Goal: Task Accomplishment & Management: Complete application form

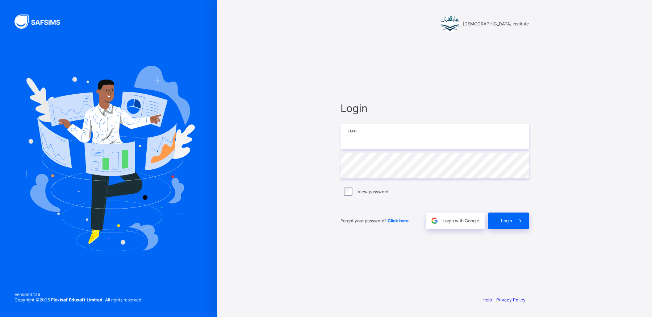
type input "**********"
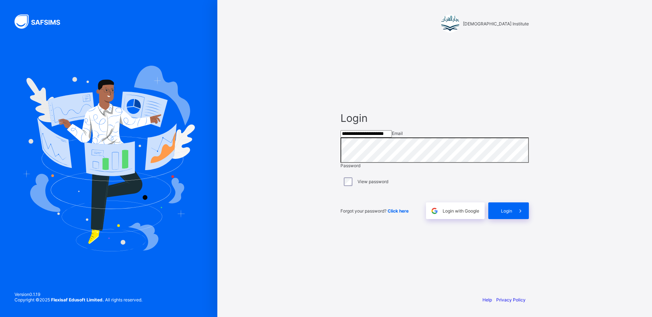
click at [454, 27] on div "[DEMOGRAPHIC_DATA] Institute" at bounding box center [434, 23] width 188 height 18
click at [513, 212] on span at bounding box center [520, 210] width 17 height 17
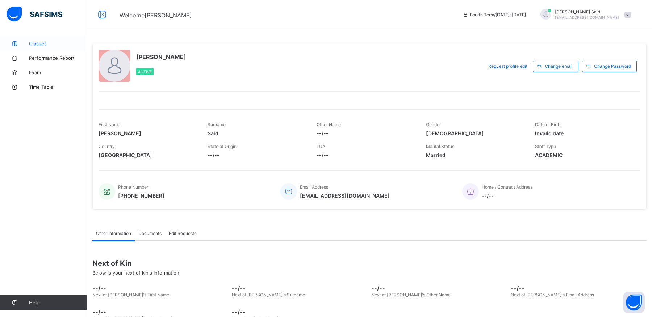
click at [37, 44] on span "Classes" at bounding box center [58, 44] width 58 height 6
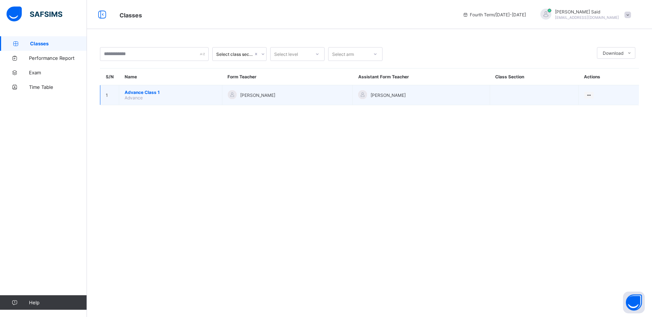
click at [157, 88] on td "Advance Class 1 Advance" at bounding box center [170, 95] width 103 height 20
click at [153, 93] on span "Advance Class 1" at bounding box center [171, 91] width 92 height 5
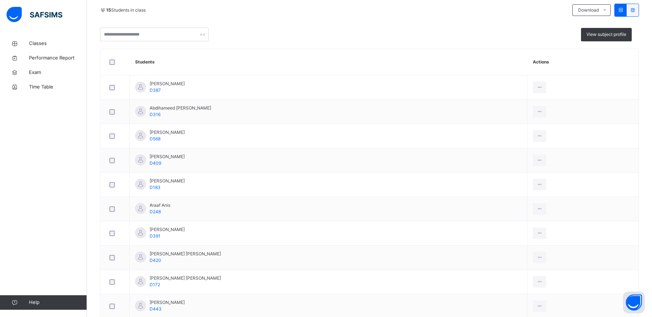
scroll to position [163, 0]
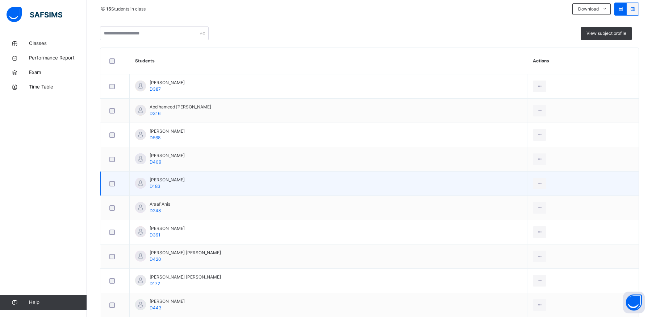
click at [226, 173] on td "[PERSON_NAME] D183" at bounding box center [329, 183] width 398 height 24
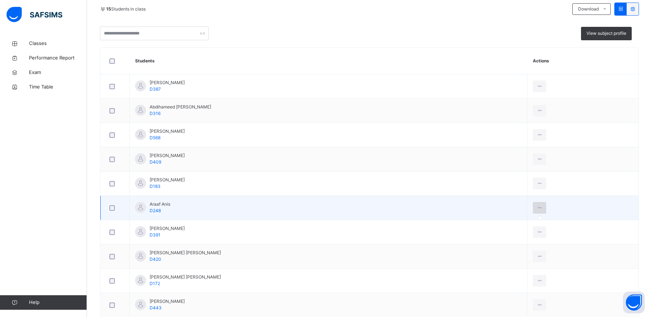
click at [539, 206] on icon at bounding box center [539, 207] width 6 height 7
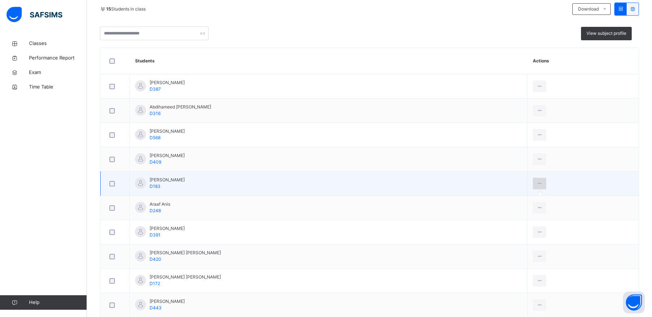
click at [539, 186] on div at bounding box center [539, 183] width 13 height 12
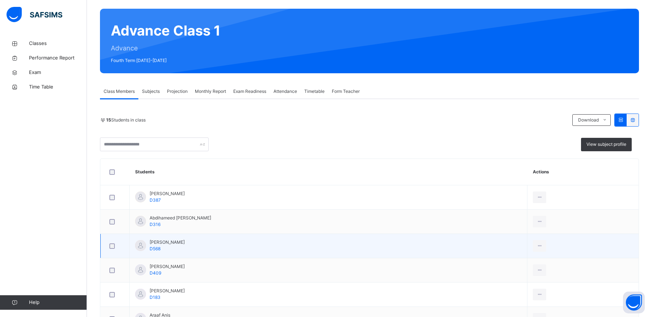
scroll to position [18, 0]
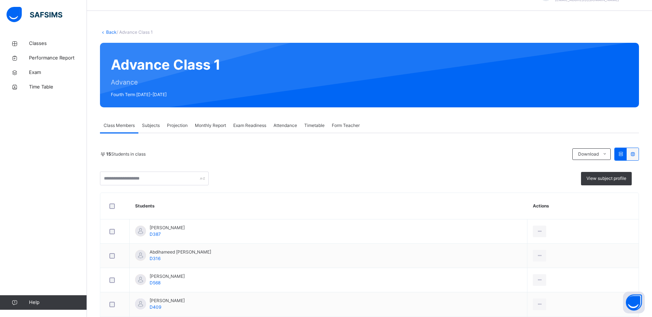
click at [155, 125] on span "Subjects" at bounding box center [151, 125] width 18 height 7
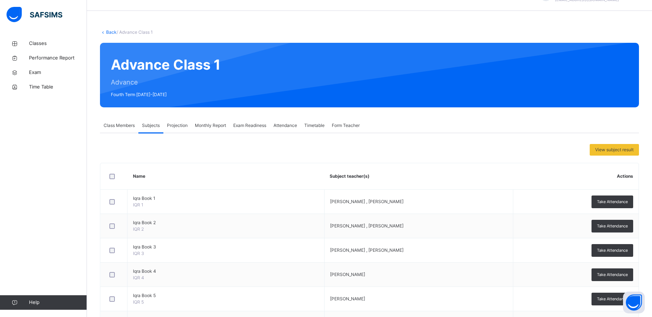
click at [173, 127] on span "Projection" at bounding box center [177, 125] width 21 height 7
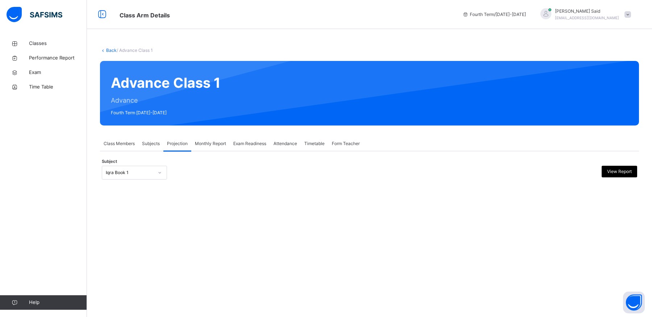
click at [214, 147] on div "Monthly Report" at bounding box center [210, 143] width 38 height 14
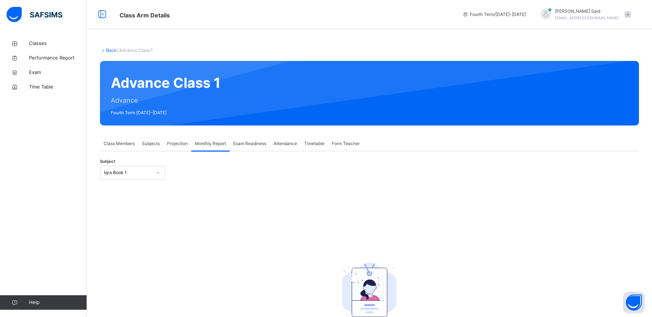
click at [168, 139] on div "Projection" at bounding box center [177, 143] width 28 height 14
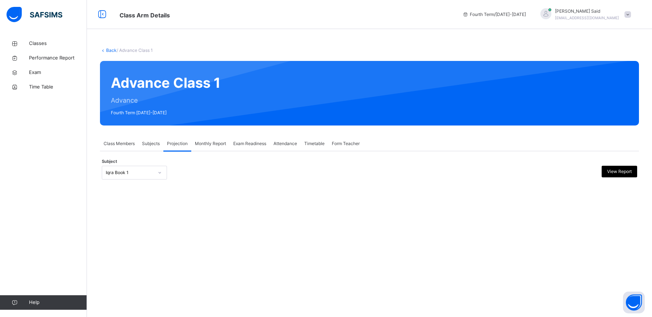
click at [144, 180] on div "Subject Iqra Book 1 View Report" at bounding box center [369, 172] width 535 height 21
click at [164, 172] on div at bounding box center [160, 173] width 12 height 12
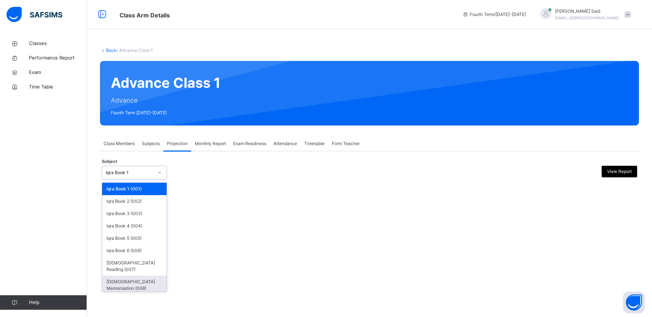
click at [143, 277] on div "[DEMOGRAPHIC_DATA] Memorisation (008)" at bounding box center [134, 284] width 64 height 19
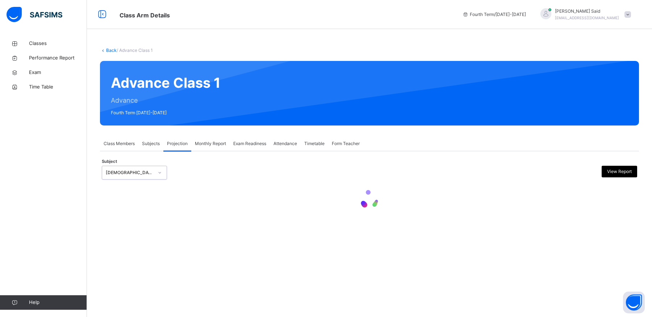
click at [435, 127] on div "Back / Advance Class 1 Advance Class 1 Advance Fourth Term [DATE]-[DATE] Class …" at bounding box center [369, 135] width 565 height 199
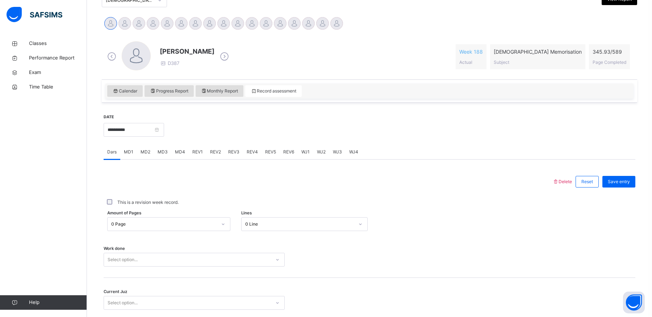
scroll to position [190, 0]
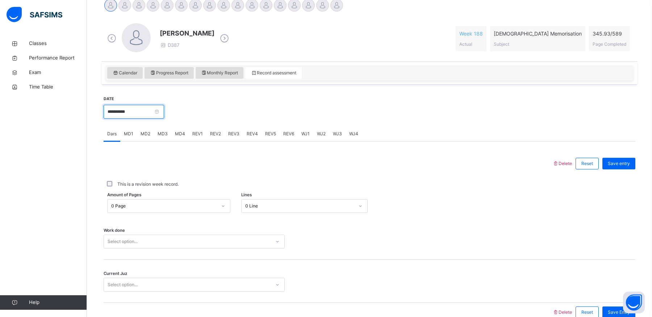
click at [160, 114] on input "**********" at bounding box center [134, 112] width 60 height 14
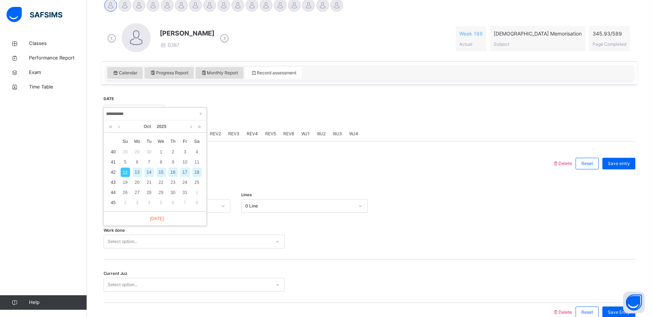
click at [151, 173] on div "14" at bounding box center [149, 171] width 9 height 9
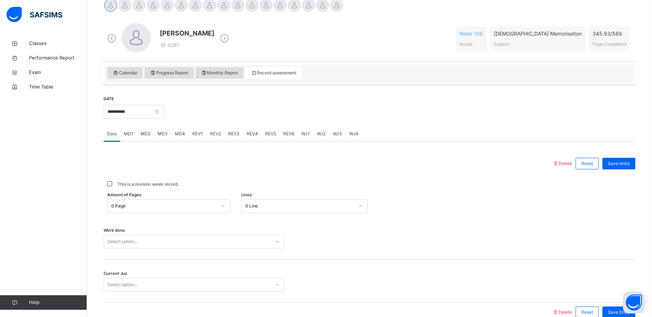
click at [214, 176] on div "This is a revision week record." at bounding box center [370, 183] width 532 height 15
click at [165, 181] on label "This is a revision week record." at bounding box center [147, 184] width 61 height 7
click at [162, 109] on input "**********" at bounding box center [134, 112] width 60 height 14
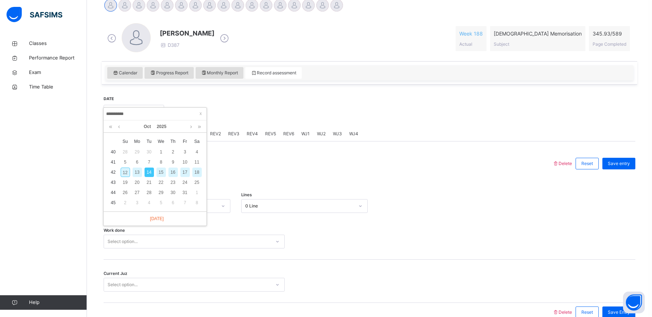
click at [233, 94] on div "**********" at bounding box center [370, 208] width 532 height 240
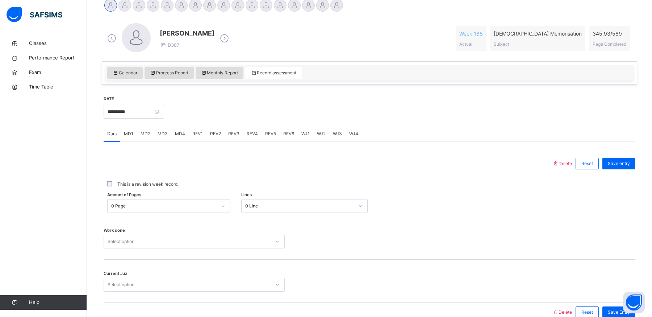
click at [228, 39] on icon at bounding box center [224, 38] width 13 height 11
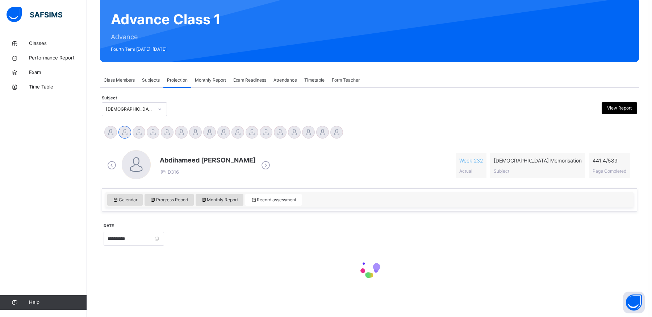
scroll to position [63, 0]
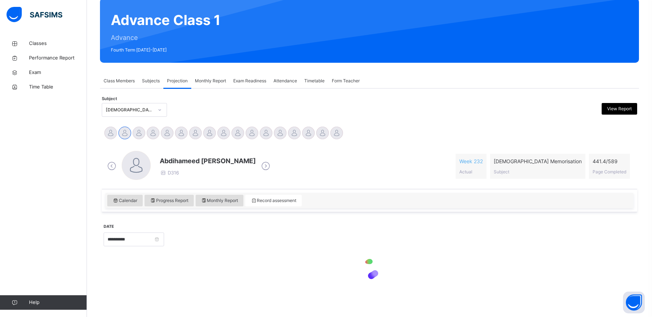
click at [228, 39] on div "Advance Class 1 Advance Fourth Term [DATE]-[DATE]" at bounding box center [369, 30] width 539 height 64
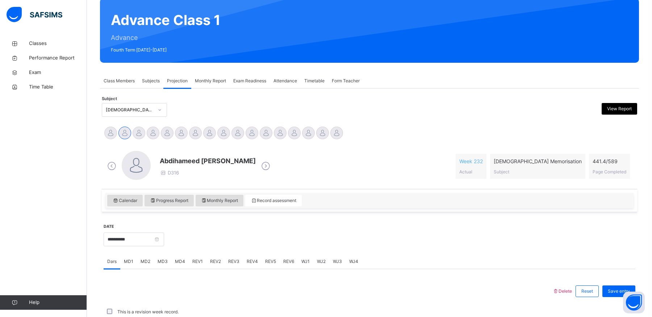
scroll to position [190, 0]
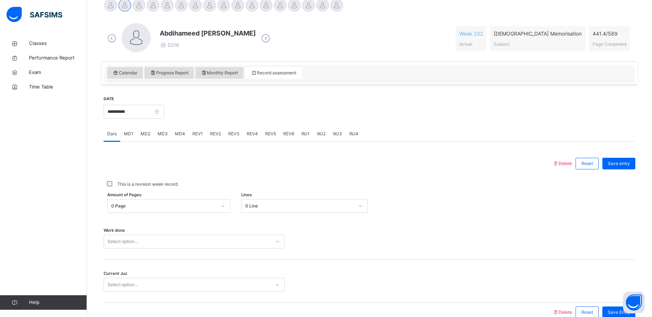
click at [238, 162] on div at bounding box center [327, 163] width 441 height 19
click at [259, 37] on icon at bounding box center [265, 38] width 13 height 11
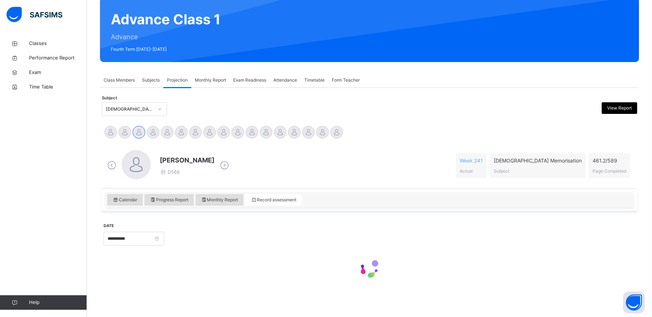
scroll to position [63, 0]
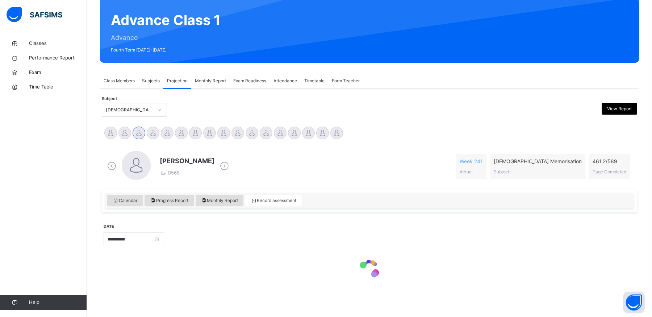
click at [231, 167] on icon at bounding box center [224, 165] width 13 height 11
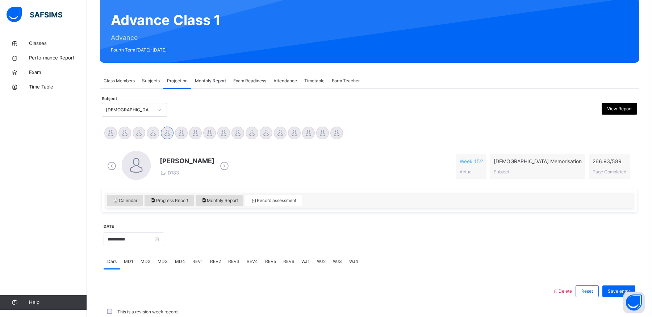
scroll to position [190, 0]
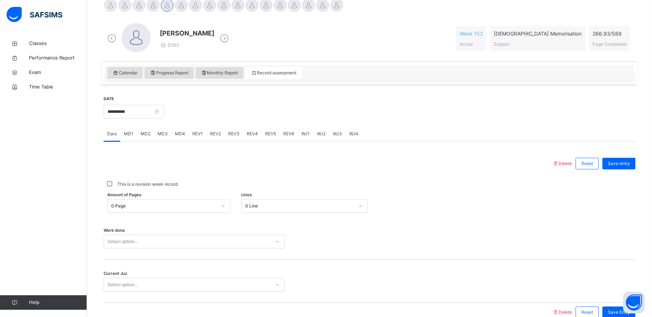
click at [248, 164] on div at bounding box center [327, 163] width 441 height 19
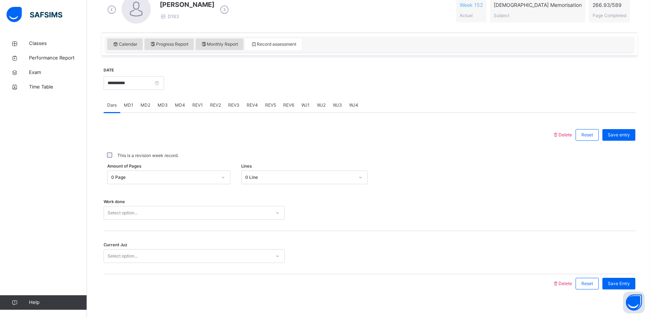
scroll to position [226, 0]
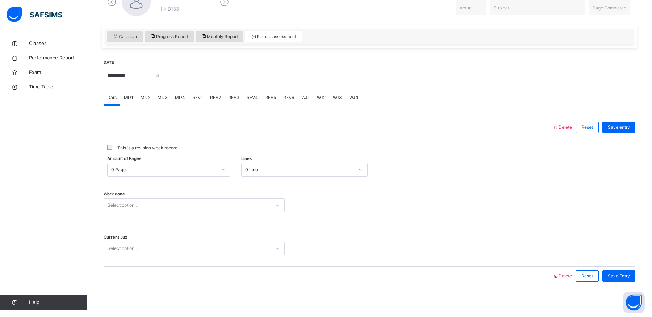
click at [185, 205] on div "Select option..." at bounding box center [187, 205] width 167 height 11
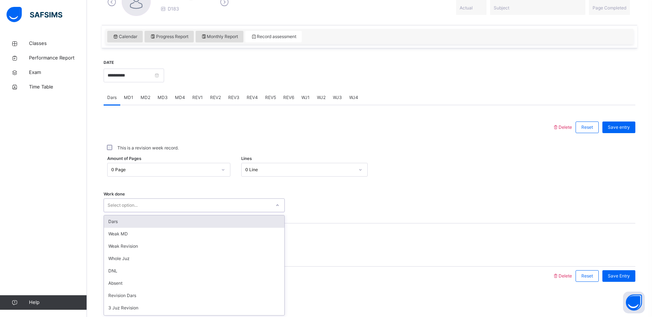
click at [150, 180] on div "Work done option Dars focused, 1 of 14. 14 results available. Use Up and Down t…" at bounding box center [370, 201] width 532 height 43
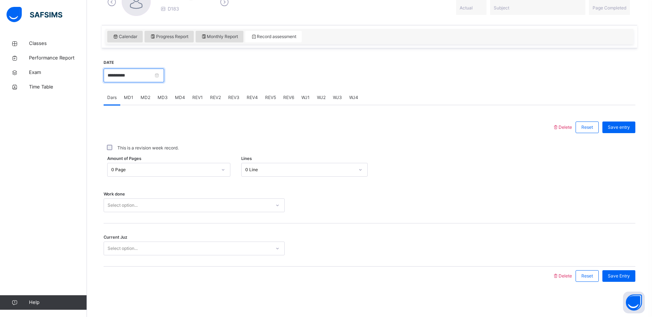
click at [161, 80] on input "**********" at bounding box center [134, 75] width 60 height 14
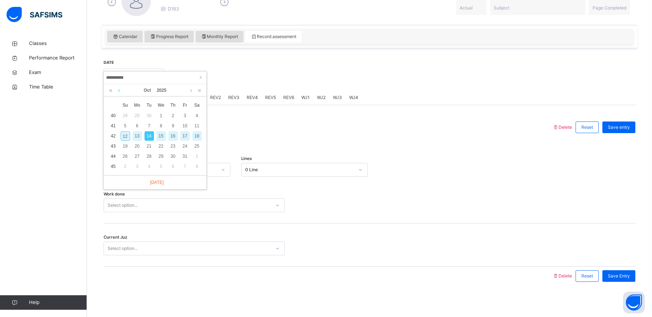
click at [120, 94] on link at bounding box center [118, 90] width 5 height 12
click at [187, 92] on div "[DATE]" at bounding box center [155, 90] width 96 height 12
click at [193, 91] on link at bounding box center [190, 90] width 5 height 12
click at [121, 91] on link at bounding box center [118, 90] width 5 height 12
click at [146, 134] on div "16" at bounding box center [149, 135] width 9 height 9
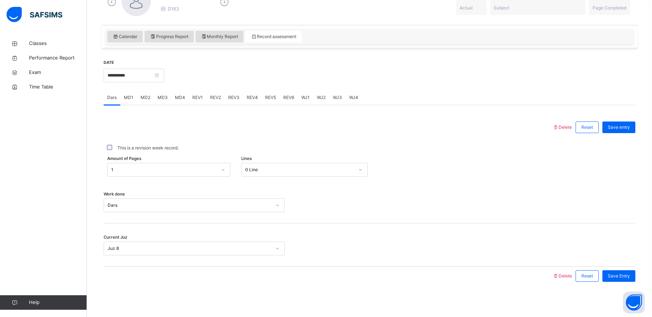
click at [162, 81] on div "**********" at bounding box center [134, 74] width 60 height 31
click at [163, 74] on input "**********" at bounding box center [134, 75] width 60 height 14
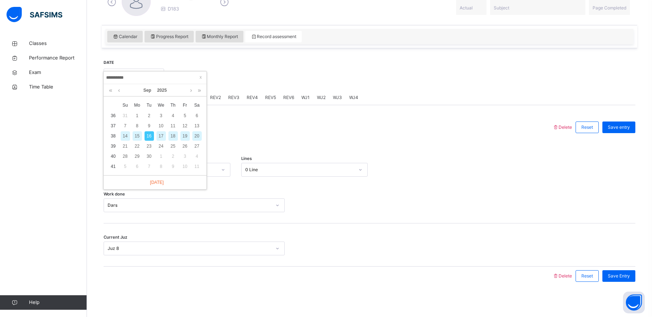
click at [174, 139] on div "18" at bounding box center [172, 135] width 9 height 9
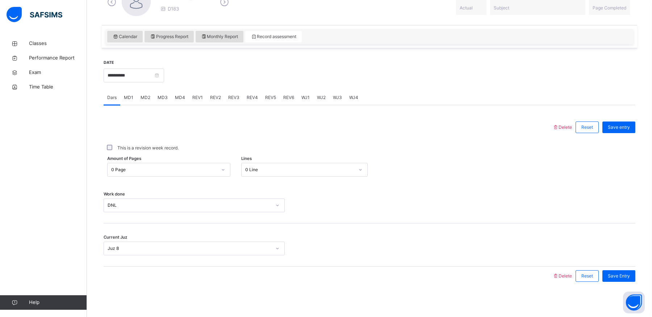
click at [160, 237] on div "Current Juz Juz 8" at bounding box center [370, 244] width 532 height 43
click at [164, 77] on input "**********" at bounding box center [134, 75] width 60 height 14
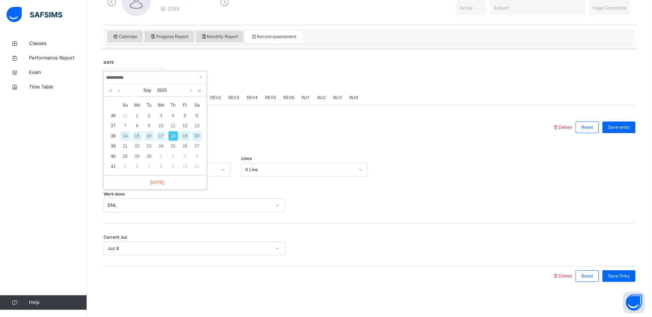
click at [193, 138] on div "20" at bounding box center [196, 135] width 9 height 9
type input "**********"
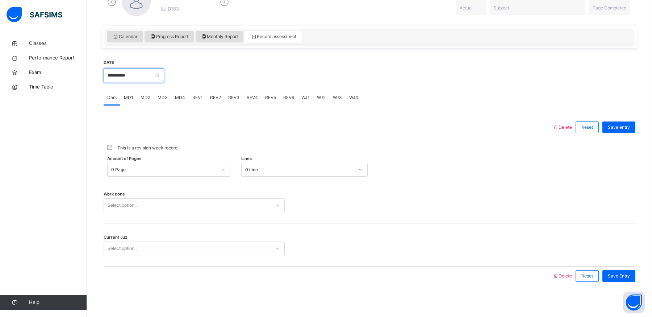
click at [162, 75] on input "**********" at bounding box center [134, 75] width 60 height 14
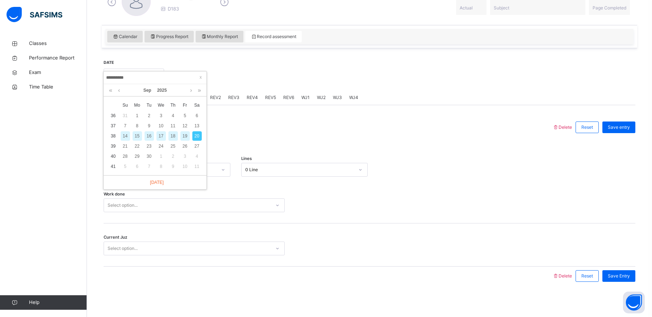
click at [220, 75] on div at bounding box center [400, 74] width 464 height 31
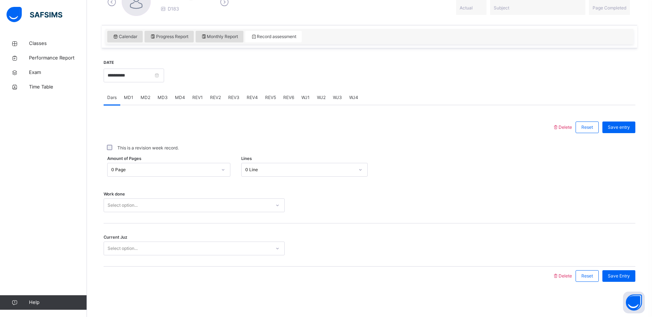
click at [162, 173] on div "0 Page" at bounding box center [162, 169] width 109 height 11
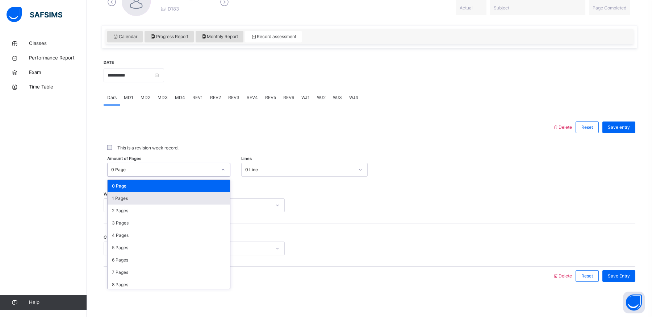
click at [153, 200] on div "1 Pages" at bounding box center [169, 198] width 122 height 12
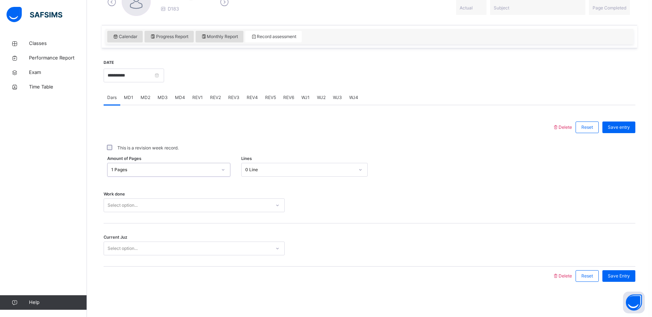
click at [228, 200] on div "Select option..." at bounding box center [187, 205] width 167 height 11
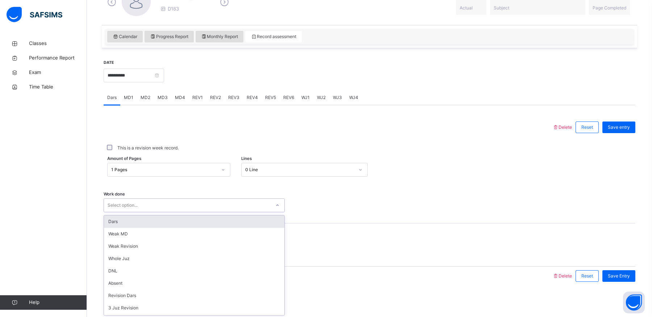
click at [159, 223] on div "Dars" at bounding box center [194, 221] width 180 height 12
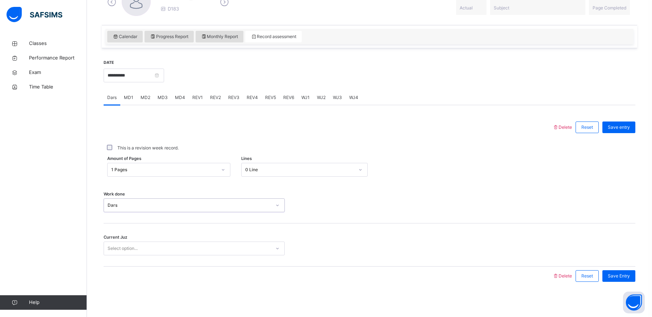
click at [125, 224] on div "Current Juz Select option..." at bounding box center [370, 244] width 532 height 43
click at [132, 250] on div "Select option..." at bounding box center [123, 248] width 30 height 14
type input "*****"
click at [627, 278] on div "Save Entry" at bounding box center [618, 276] width 33 height 12
click at [131, 99] on span "MD1" at bounding box center [128, 97] width 9 height 7
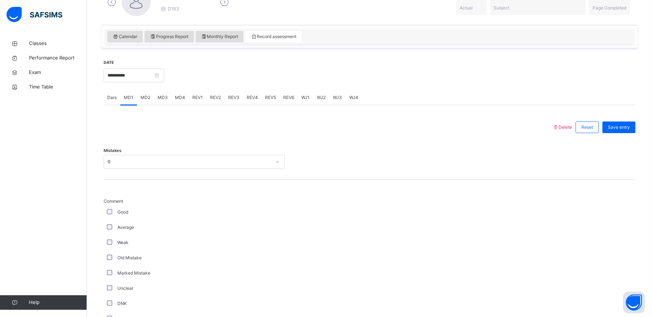
click at [177, 101] on div "MD4" at bounding box center [179, 97] width 17 height 14
click at [202, 98] on div "REV1" at bounding box center [198, 97] width 18 height 14
click at [184, 156] on div "Select option..." at bounding box center [187, 161] width 167 height 11
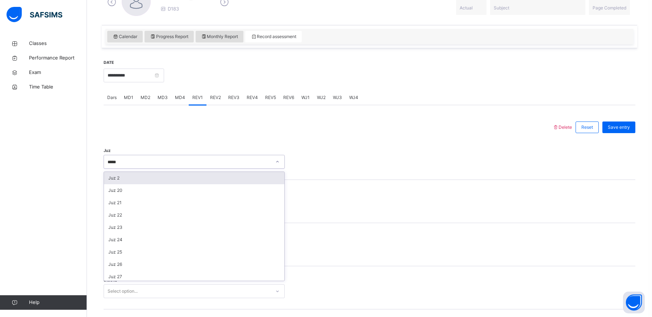
type input "******"
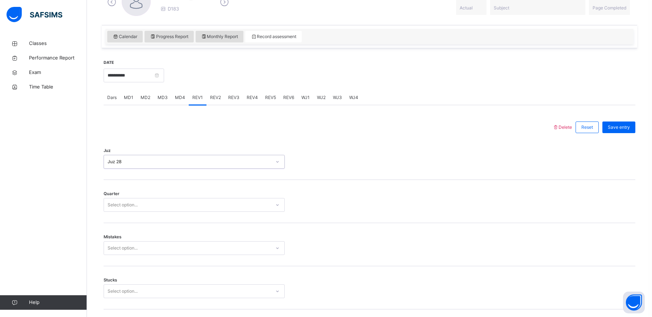
click at [144, 143] on div "Juz option Juz 28, selected. 0 results available. Select is focused ,type to re…" at bounding box center [370, 158] width 532 height 43
click at [123, 200] on div "Select option..." at bounding box center [123, 205] width 30 height 14
click at [123, 236] on div "2" at bounding box center [194, 233] width 180 height 12
click at [123, 253] on div "Select option..." at bounding box center [194, 248] width 181 height 14
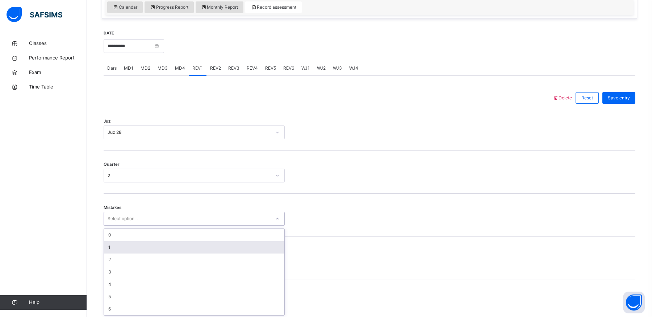
click at [125, 250] on div "1" at bounding box center [194, 247] width 180 height 12
click at [131, 215] on div "1" at bounding box center [190, 218] width 164 height 7
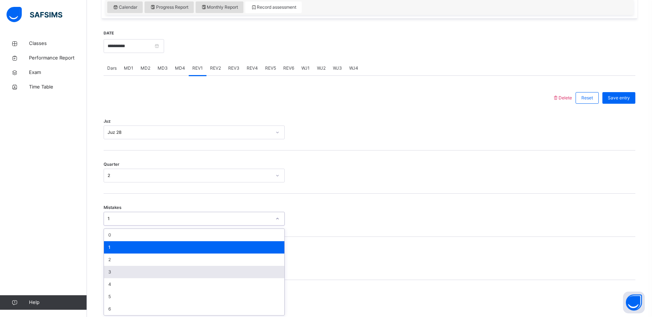
click at [125, 270] on div "3" at bounding box center [194, 271] width 180 height 12
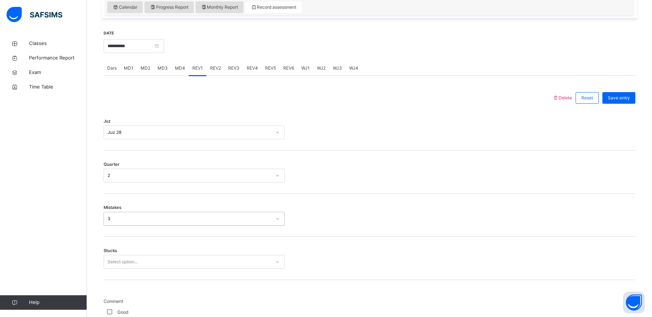
click at [125, 270] on div "Stucks Select option..." at bounding box center [370, 257] width 532 height 43
click at [131, 265] on div "Select option..." at bounding box center [194, 262] width 181 height 14
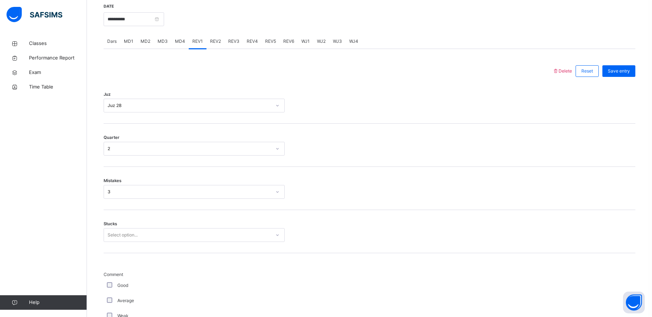
scroll to position [286, 0]
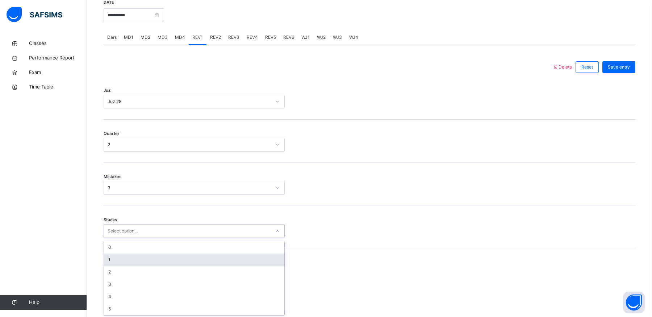
click at [146, 258] on div "1" at bounding box center [194, 259] width 180 height 12
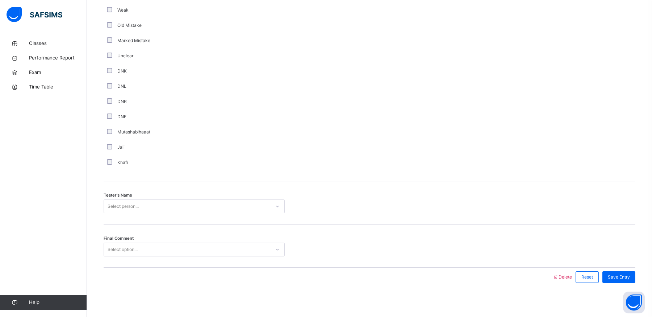
scroll to position [588, 0]
click at [163, 245] on div "Select option..." at bounding box center [187, 248] width 167 height 11
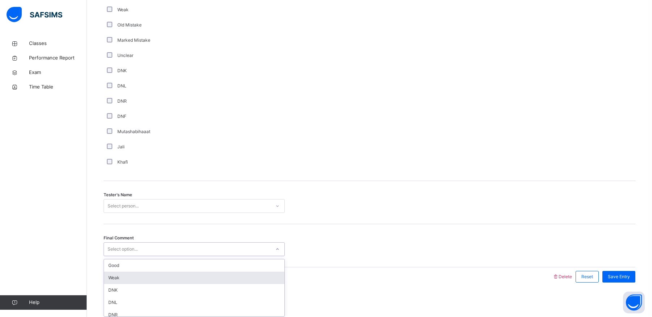
click at [151, 276] on div "Weak" at bounding box center [194, 277] width 180 height 12
click at [161, 205] on div "Select person..." at bounding box center [187, 205] width 167 height 11
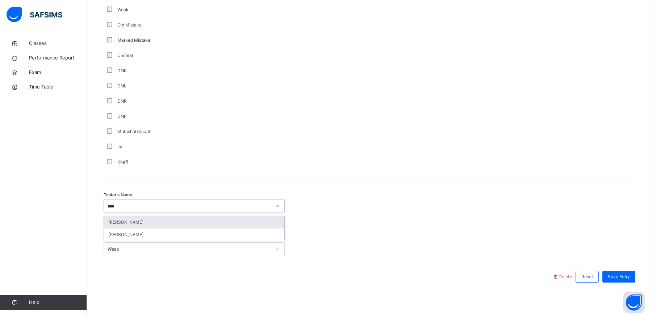
type input "*****"
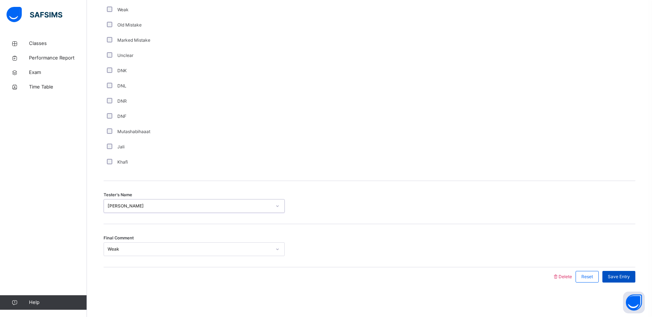
click at [623, 277] on span "Save Entry" at bounding box center [619, 276] width 22 height 7
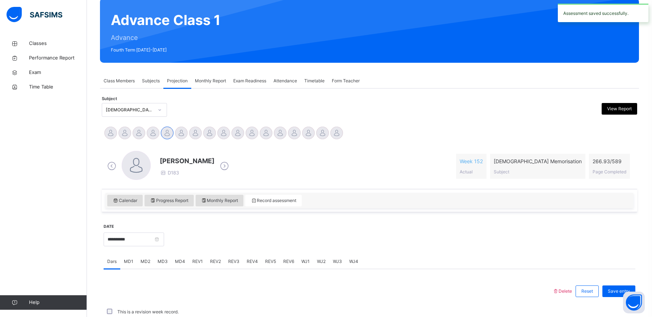
scroll to position [226, 0]
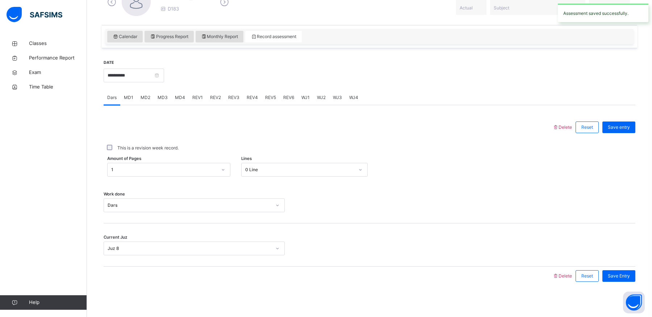
click at [183, 97] on span "MD4" at bounding box center [180, 97] width 10 height 7
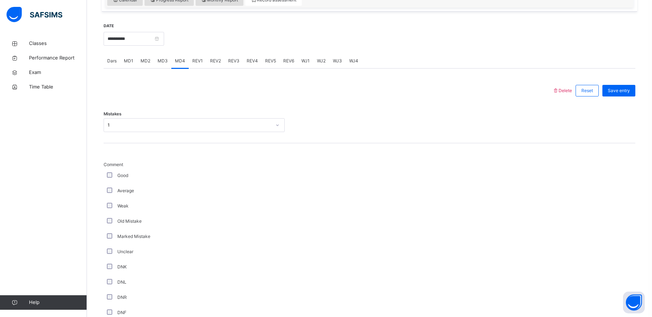
scroll to position [249, 0]
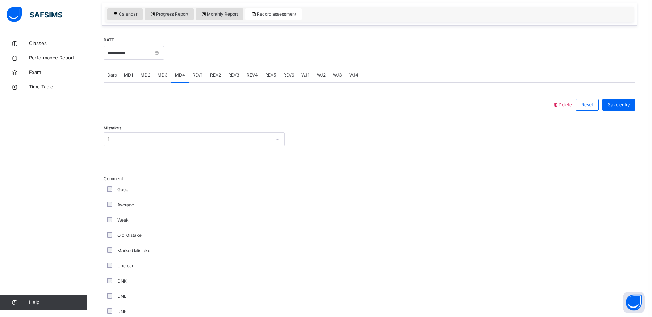
click at [218, 74] on span "REV2" at bounding box center [215, 75] width 11 height 7
click at [184, 143] on div "Select option..." at bounding box center [187, 139] width 167 height 11
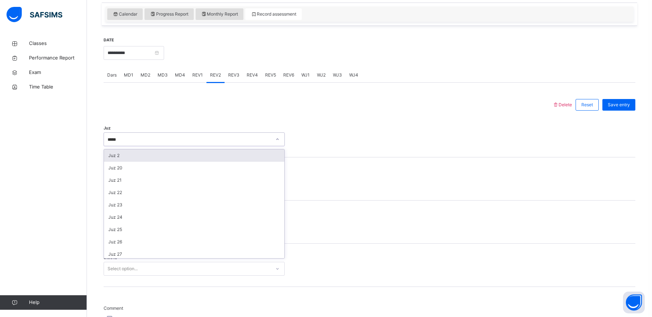
type input "******"
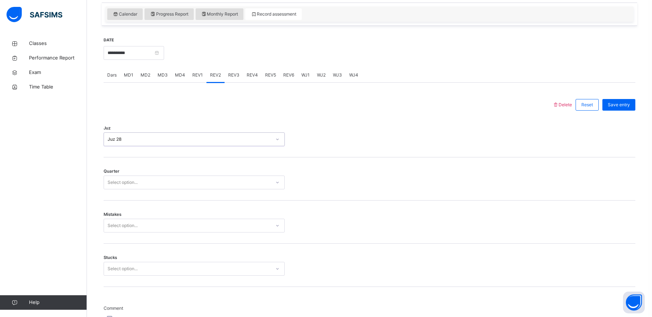
click at [171, 181] on div "Select option..." at bounding box center [187, 182] width 167 height 11
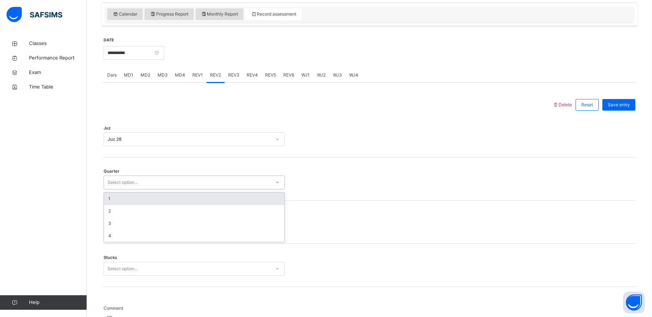
type input "*"
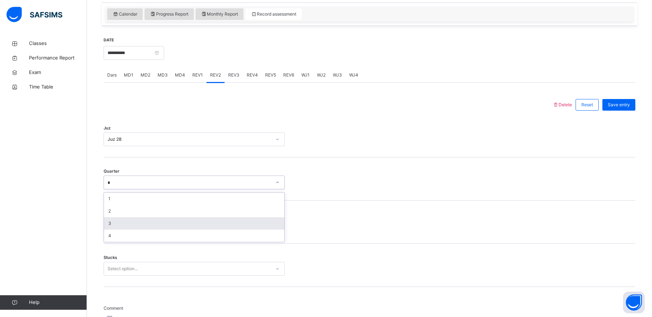
click at [172, 217] on div "3" at bounding box center [194, 223] width 180 height 12
click at [170, 221] on div "Select option..." at bounding box center [187, 225] width 167 height 11
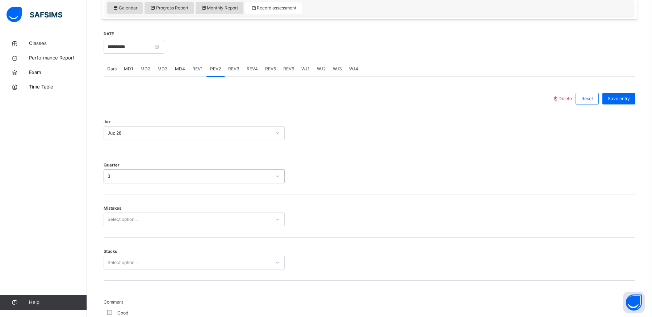
scroll to position [256, 0]
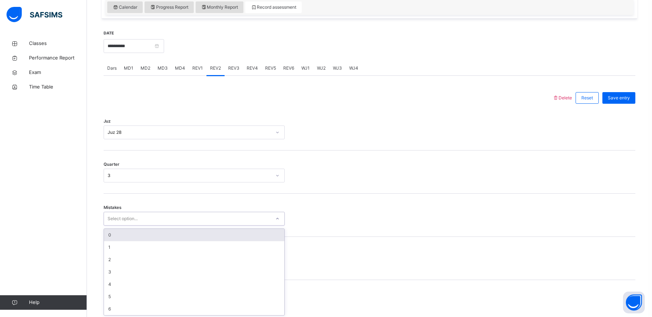
type input "*"
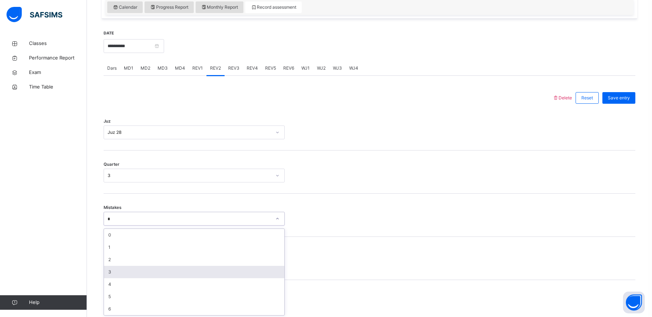
click at [194, 275] on div "3" at bounding box center [194, 271] width 180 height 12
click at [194, 268] on div "Stucks Select option..." at bounding box center [370, 257] width 532 height 43
click at [201, 263] on div "Stucks Select option..." at bounding box center [370, 257] width 532 height 43
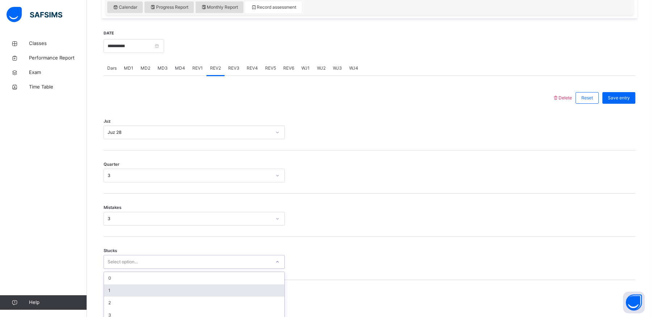
scroll to position [286, 0]
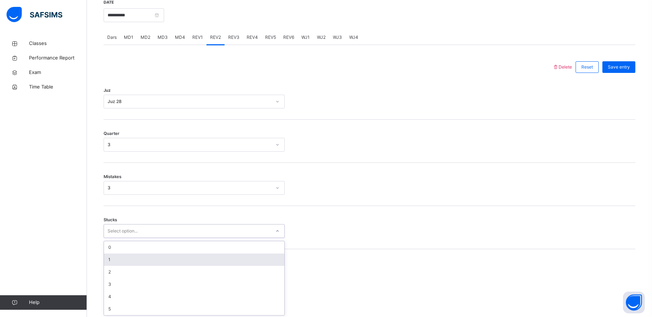
click at [201, 263] on div "1" at bounding box center [194, 259] width 180 height 12
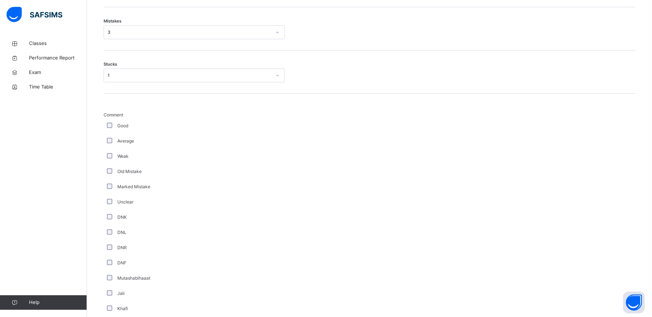
scroll to position [449, 0]
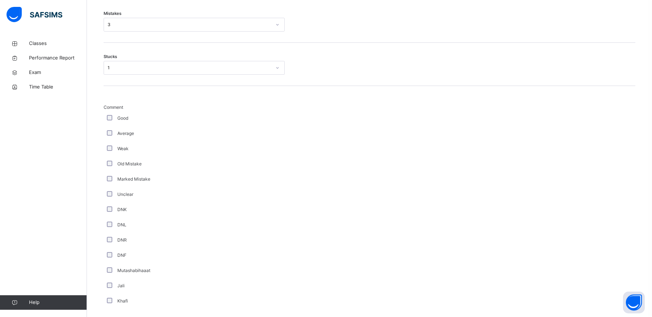
click at [109, 211] on div "DNK" at bounding box center [193, 209] width 177 height 7
click at [177, 187] on div "Unclear" at bounding box center [194, 194] width 181 height 15
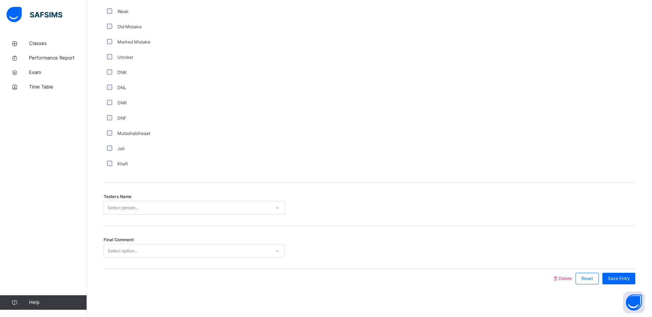
scroll to position [588, 0]
click at [190, 210] on div "Select person..." at bounding box center [194, 206] width 181 height 14
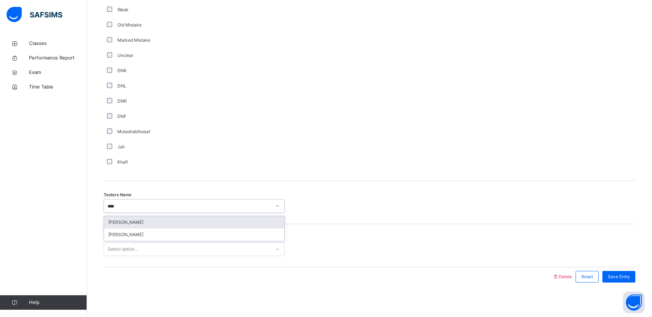
type input "*****"
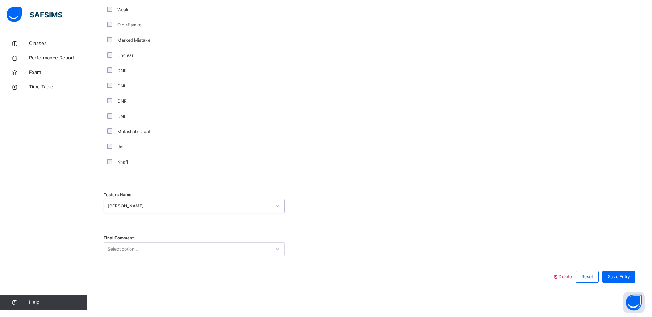
click at [179, 245] on div "Select option..." at bounding box center [187, 248] width 167 height 11
type input "***"
click at [305, 238] on div "Final Comment option DNK, selected. 0 results available. Select is focused ,typ…" at bounding box center [370, 245] width 532 height 43
click at [624, 280] on div "Save Entry" at bounding box center [618, 277] width 33 height 12
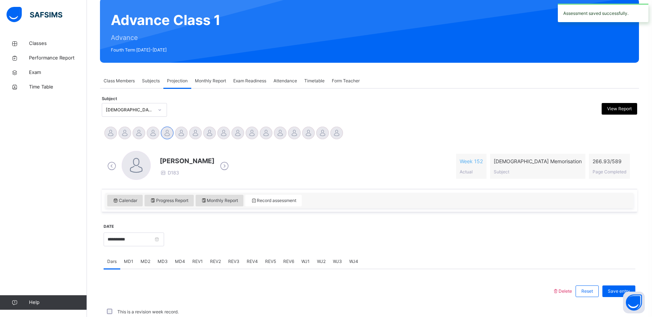
scroll to position [226, 0]
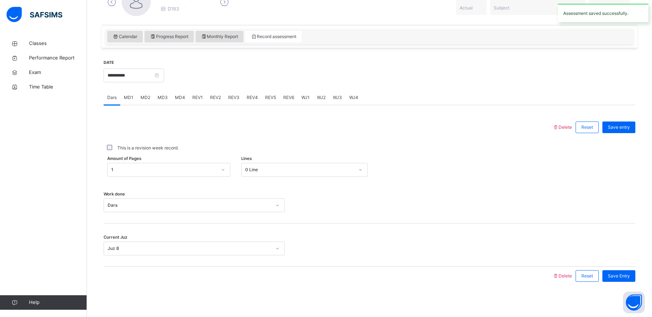
click at [456, 138] on div "This is a revision week record." at bounding box center [370, 148] width 532 height 22
click at [162, 80] on input "**********" at bounding box center [134, 75] width 60 height 14
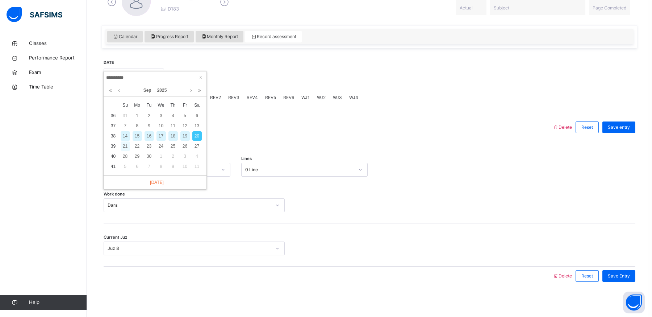
click at [128, 146] on div "21" at bounding box center [125, 145] width 9 height 9
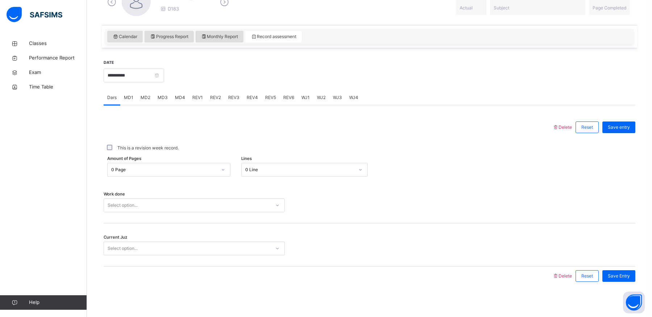
click at [155, 208] on div "Select option..." at bounding box center [187, 205] width 167 height 11
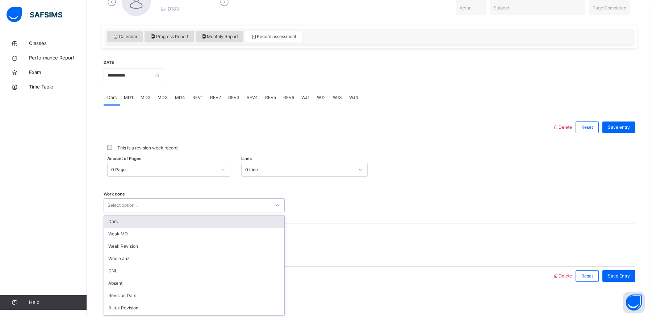
click at [167, 194] on div "Work done option Dars focused, 1 of 14. 14 results available. Use Up and Down t…" at bounding box center [370, 201] width 532 height 43
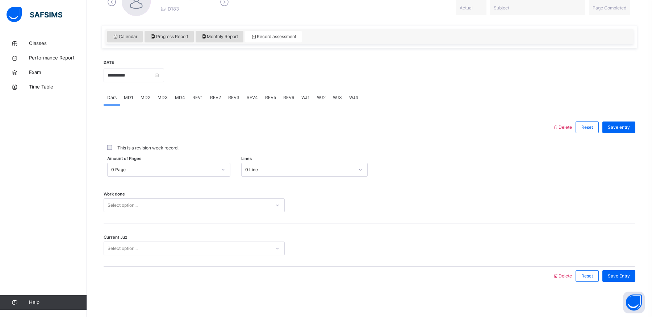
click at [180, 182] on div "Work done Select option..." at bounding box center [370, 201] width 532 height 43
click at [165, 201] on div "Select option..." at bounding box center [187, 205] width 167 height 11
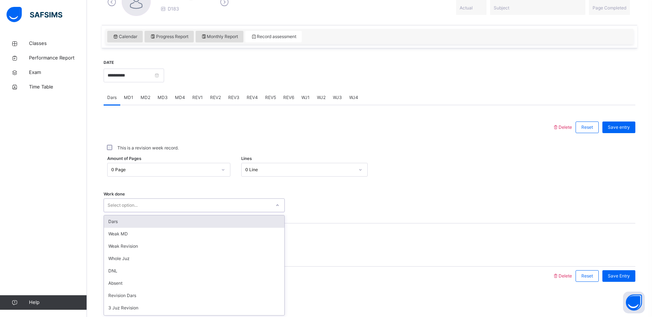
click at [184, 188] on div "Work done option Dars focused, 1 of 14. 14 results available. Use Up and Down t…" at bounding box center [370, 201] width 532 height 43
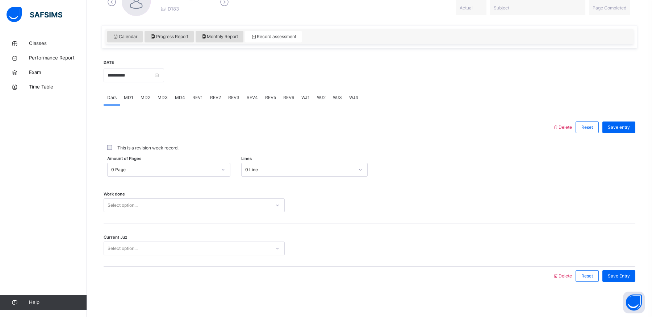
click at [172, 204] on div "Select option..." at bounding box center [187, 205] width 167 height 11
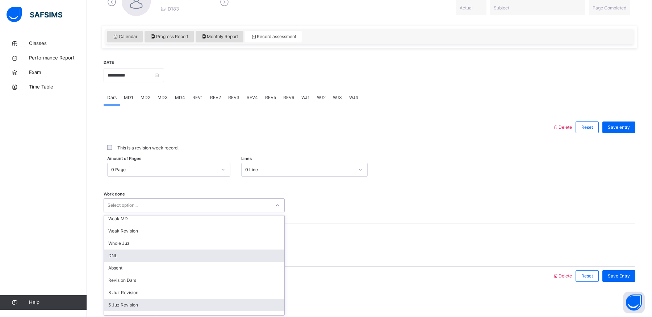
scroll to position [28, 0]
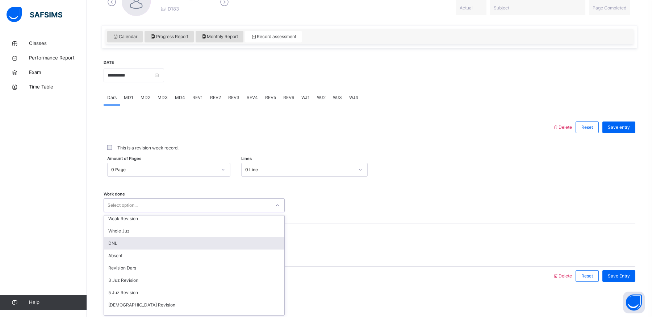
click at [472, 201] on div "Work done option DNL focused, 5 of 14. 14 results available. Use Up and Down to…" at bounding box center [370, 205] width 532 height 14
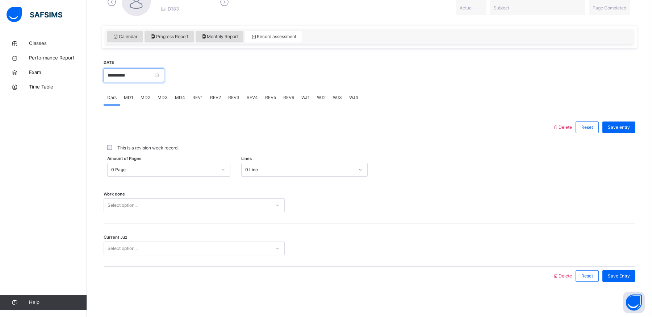
click at [161, 77] on input "**********" at bounding box center [134, 75] width 60 height 14
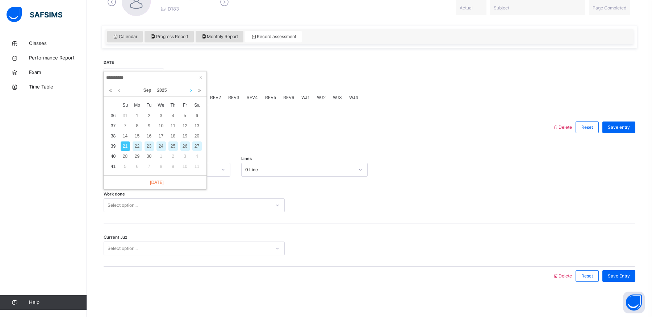
click at [190, 91] on link at bounding box center [190, 90] width 5 height 12
click at [117, 91] on link at bounding box center [118, 90] width 5 height 12
click at [149, 127] on div "7" at bounding box center [149, 125] width 9 height 9
type input "**********"
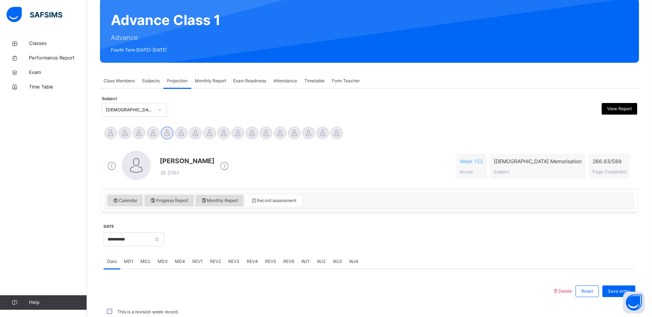
scroll to position [226, 0]
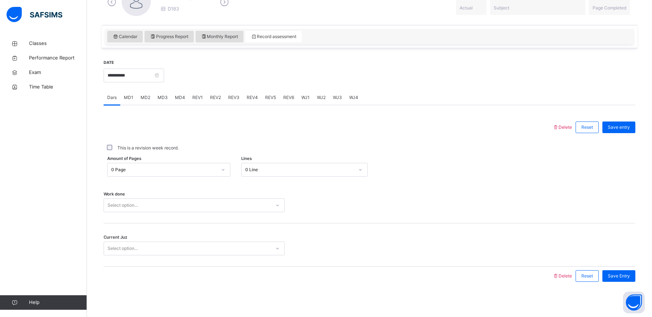
click at [150, 194] on div "Work done Select option..." at bounding box center [370, 201] width 532 height 43
click at [142, 209] on div "Select option..." at bounding box center [187, 205] width 167 height 11
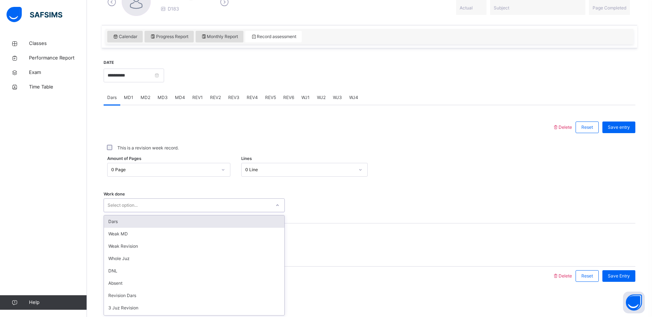
scroll to position [72, 0]
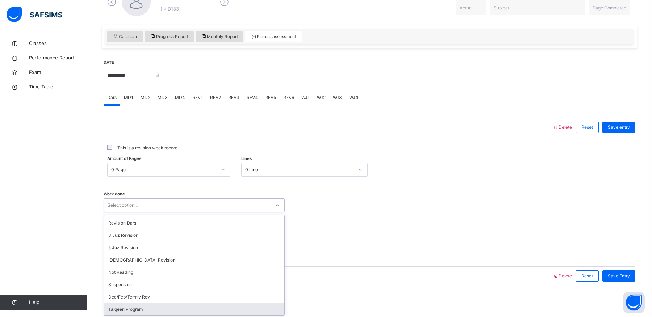
click at [160, 303] on div "Talqeen Program" at bounding box center [194, 309] width 180 height 12
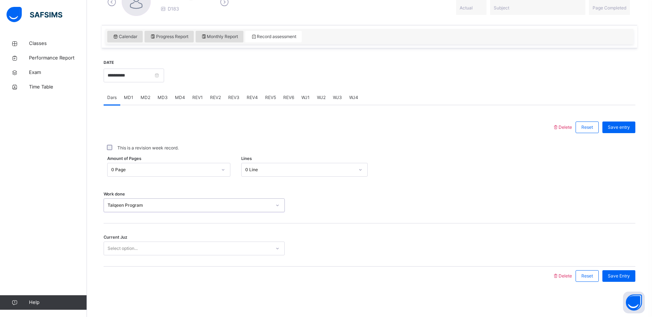
click at [188, 248] on div "Select option..." at bounding box center [187, 248] width 167 height 11
type input "*****"
click at [207, 170] on div "0 Page" at bounding box center [164, 169] width 106 height 7
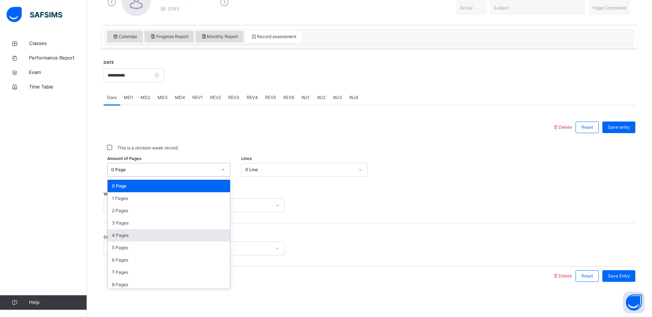
click at [148, 234] on div "4 Pages" at bounding box center [169, 235] width 122 height 12
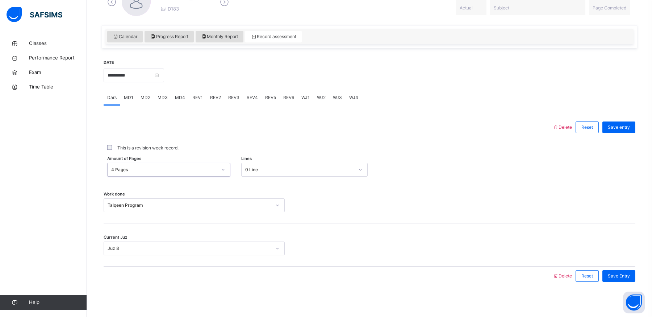
click at [309, 225] on div "Current Juz Juz 8" at bounding box center [370, 244] width 532 height 43
click at [609, 270] on div "Save Entry" at bounding box center [618, 276] width 33 height 12
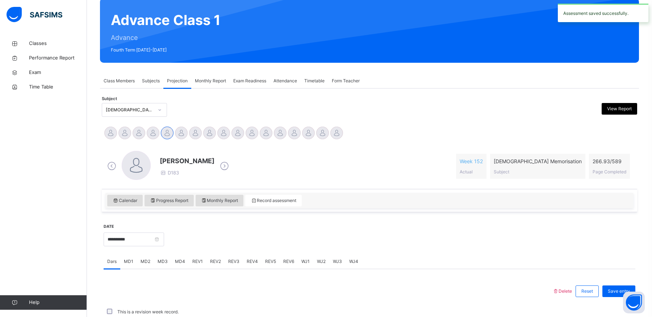
scroll to position [226, 0]
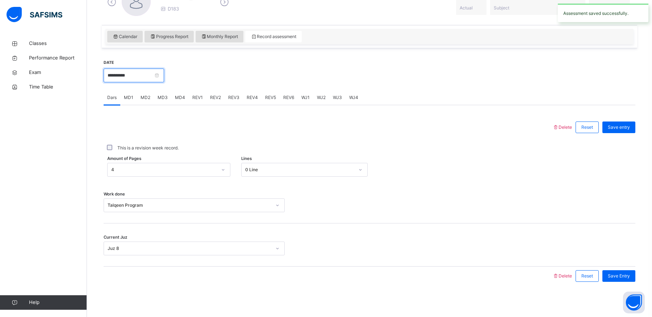
click at [164, 79] on input "**********" at bounding box center [134, 75] width 60 height 14
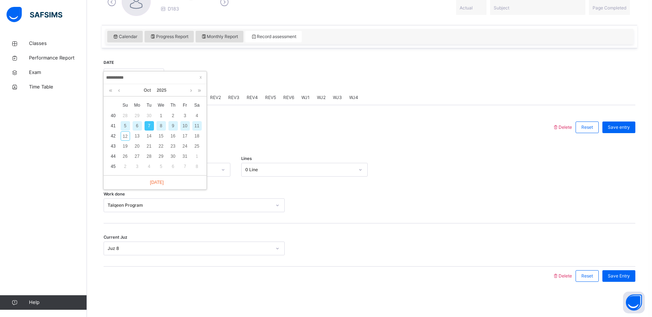
click at [175, 127] on div "9" at bounding box center [172, 125] width 9 height 9
type input "**********"
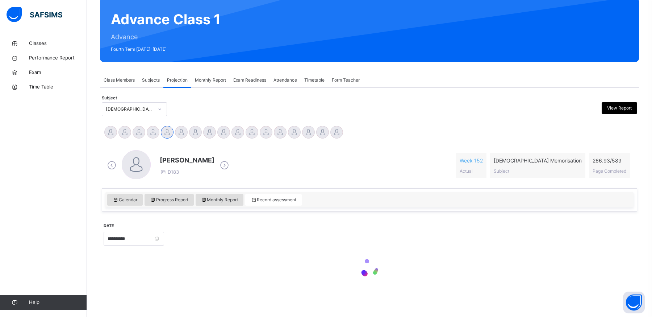
scroll to position [63, 0]
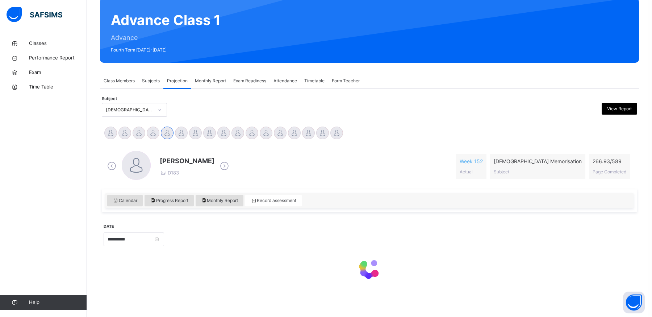
click at [300, 147] on div "[PERSON_NAME] D183 Week 152 Actual [DEMOGRAPHIC_DATA] Memorisation Subject 266.…" at bounding box center [370, 166] width 532 height 42
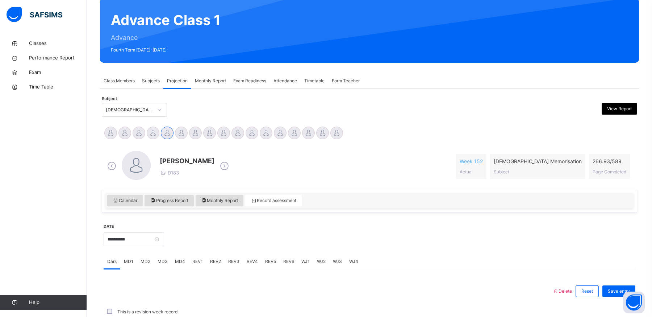
scroll to position [226, 0]
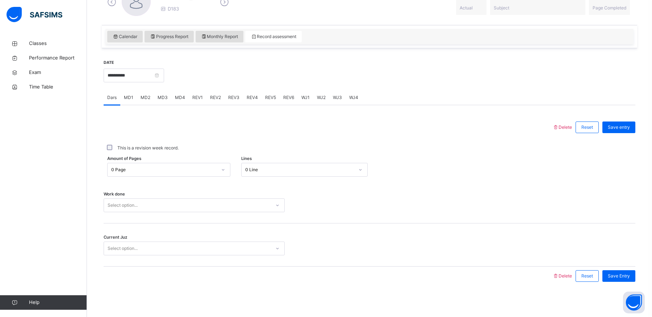
click at [187, 167] on div "0 Page" at bounding box center [164, 169] width 106 height 7
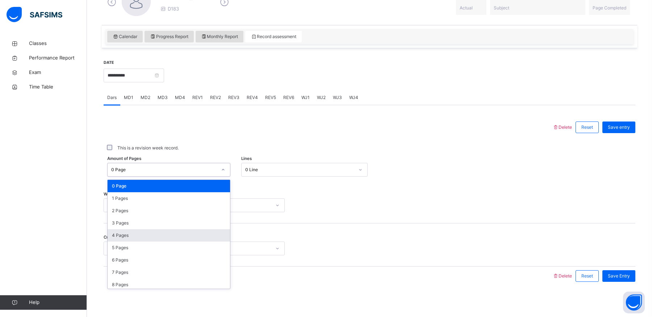
click at [137, 234] on div "4 Pages" at bounding box center [169, 235] width 122 height 12
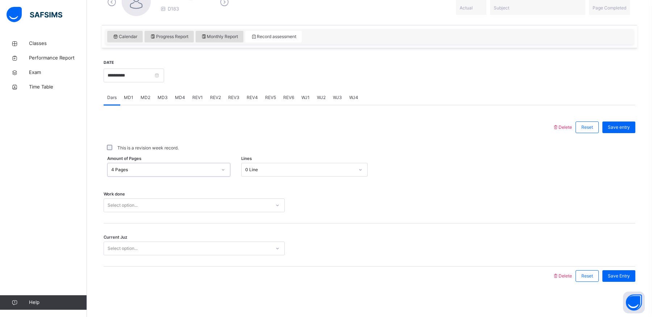
click at [151, 210] on div "Select option..." at bounding box center [194, 205] width 181 height 14
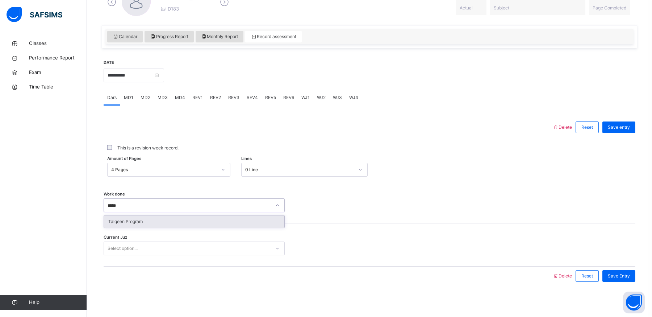
type input "******"
click at [154, 246] on div "Select option..." at bounding box center [187, 248] width 167 height 11
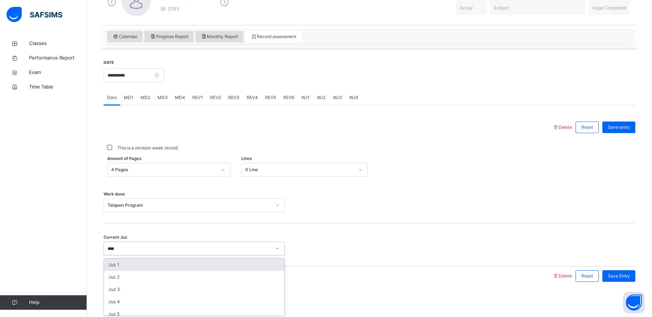
type input "*****"
click at [362, 225] on div "Current Juz option Juz 8, selected. 0 results available. Select is focused ,typ…" at bounding box center [370, 244] width 532 height 43
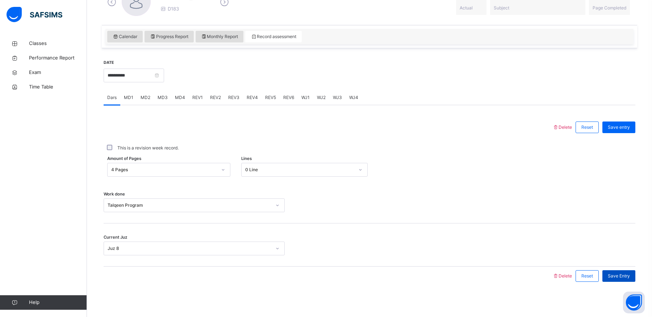
click at [614, 276] on span "Save Entry" at bounding box center [619, 275] width 22 height 7
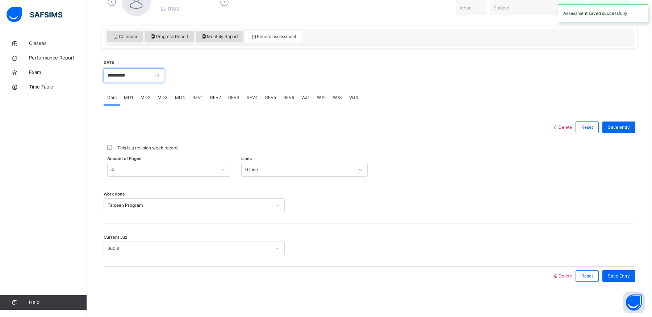
click at [160, 79] on input "**********" at bounding box center [134, 75] width 60 height 14
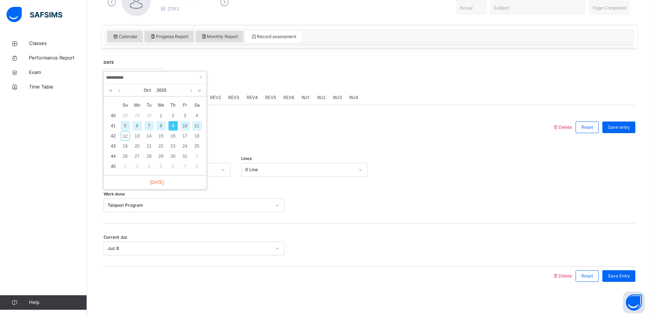
click at [196, 126] on div "11" at bounding box center [196, 125] width 9 height 9
type input "**********"
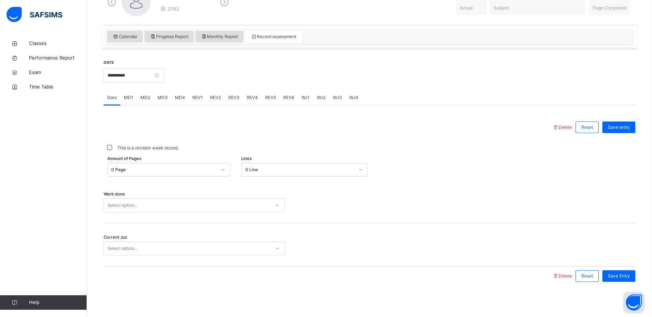
click at [192, 157] on div "This is a revision week record." at bounding box center [370, 148] width 532 height 22
click at [185, 169] on div "0 Page" at bounding box center [164, 169] width 106 height 7
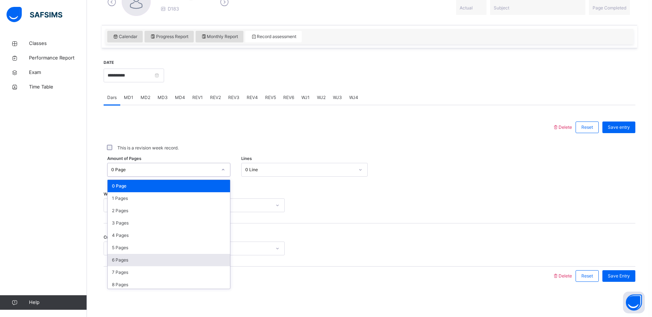
click at [141, 254] on div "6 Pages" at bounding box center [169, 260] width 122 height 12
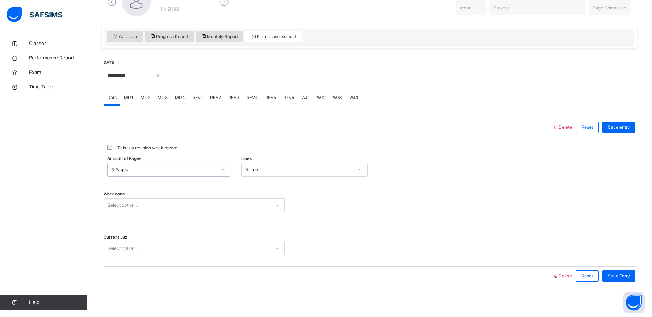
click at [177, 204] on div "Select option..." at bounding box center [187, 205] width 167 height 11
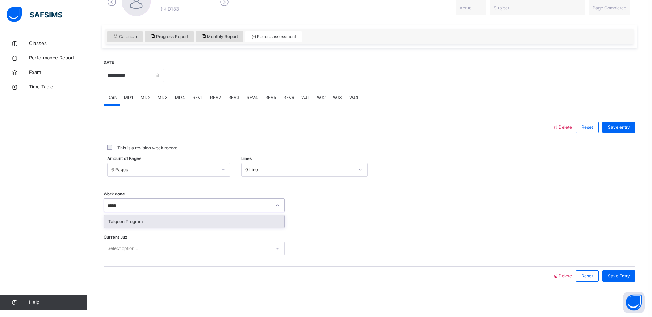
type input "*******"
click at [177, 239] on div "Current Juz Select option..." at bounding box center [370, 244] width 532 height 43
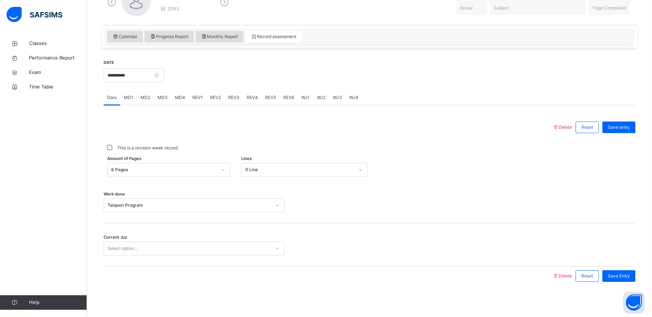
click at [176, 243] on div "Select option..." at bounding box center [187, 248] width 167 height 11
type input "*****"
click at [332, 216] on div "Work done Talqeen Program" at bounding box center [370, 201] width 532 height 43
click at [622, 273] on span "Save Entry" at bounding box center [619, 275] width 22 height 7
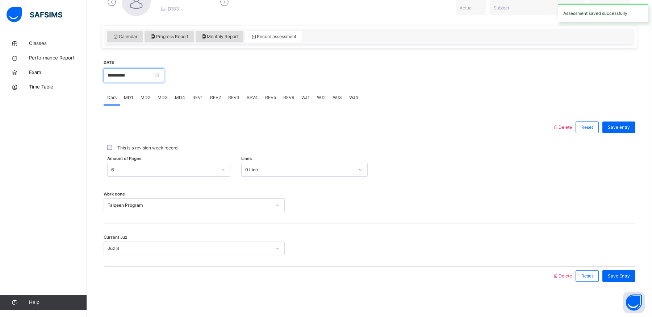
click at [164, 75] on input "**********" at bounding box center [134, 75] width 60 height 14
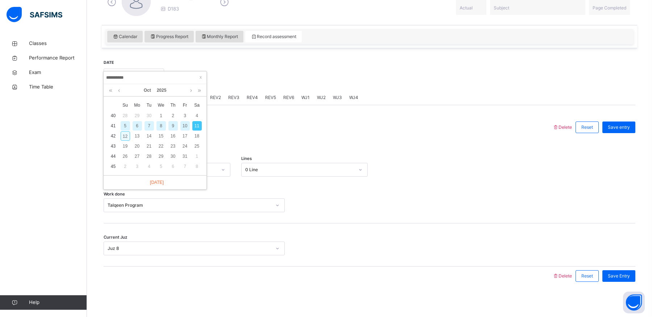
click at [125, 135] on div "12" at bounding box center [125, 135] width 9 height 9
type input "**********"
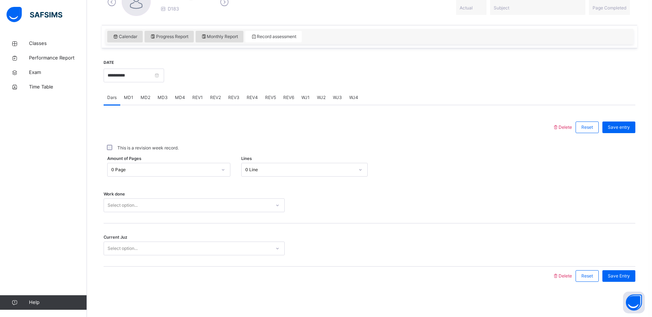
click at [157, 177] on div "Amount of Pages 0 Page Lines 0 Line" at bounding box center [370, 169] width 532 height 21
click at [173, 167] on div "0 Page" at bounding box center [164, 169] width 106 height 7
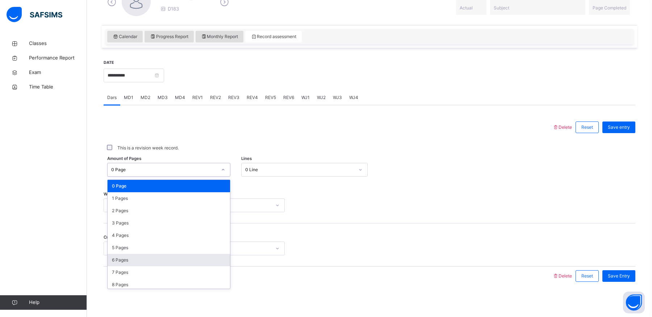
click at [141, 256] on div "6 Pages" at bounding box center [169, 260] width 122 height 12
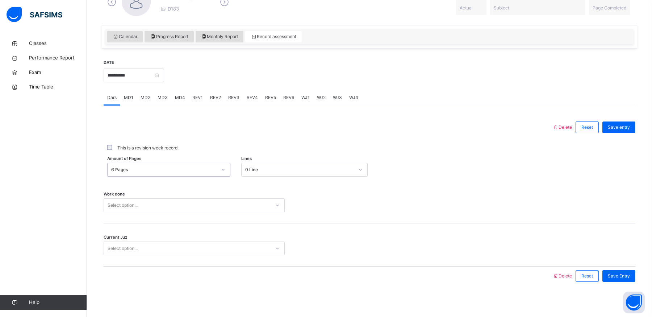
click at [184, 200] on div "Select option..." at bounding box center [187, 205] width 167 height 11
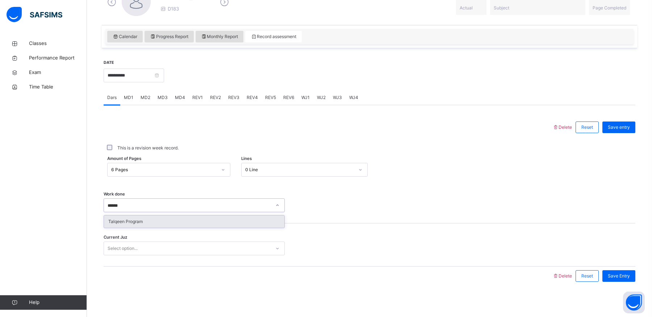
type input "*******"
click at [178, 252] on div "Select option..." at bounding box center [187, 248] width 167 height 11
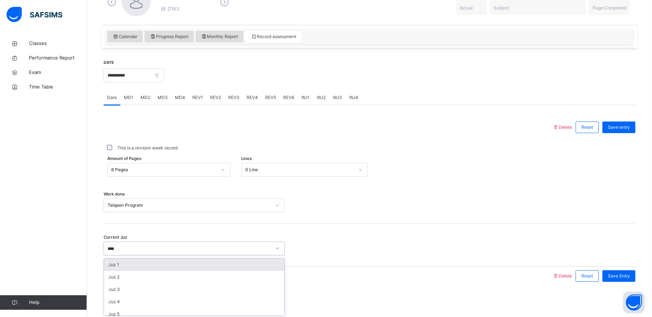
type input "*****"
click at [367, 253] on div at bounding box center [369, 248] width 162 height 14
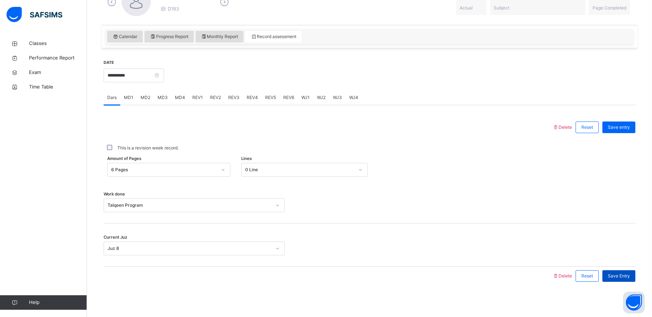
click at [627, 275] on span "Save Entry" at bounding box center [619, 275] width 22 height 7
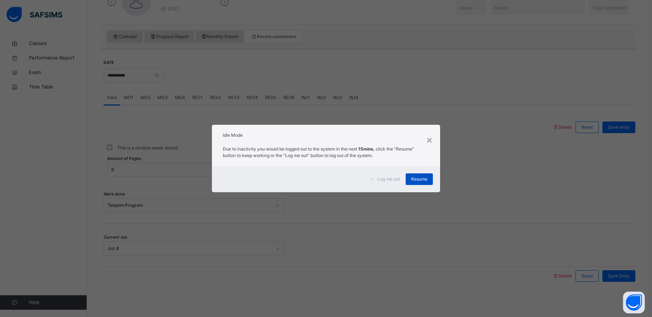
click at [427, 180] on span "Resume" at bounding box center [419, 179] width 16 height 7
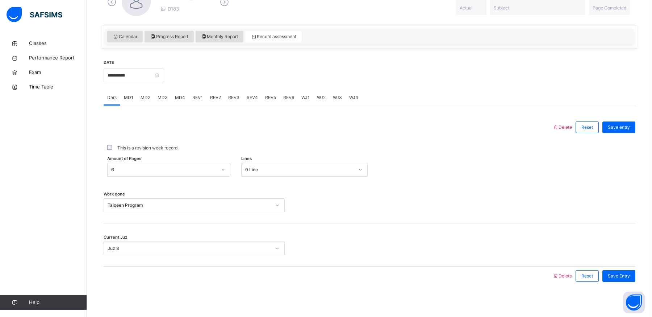
click at [405, 103] on div "Dars MD1 MD2 MD3 MD4 REV1 REV2 REV3 REV4 REV5 REV6 WJ1 WJ2 WJ3 WJ4" at bounding box center [370, 97] width 532 height 15
